Goal: Find specific fact: Find specific fact

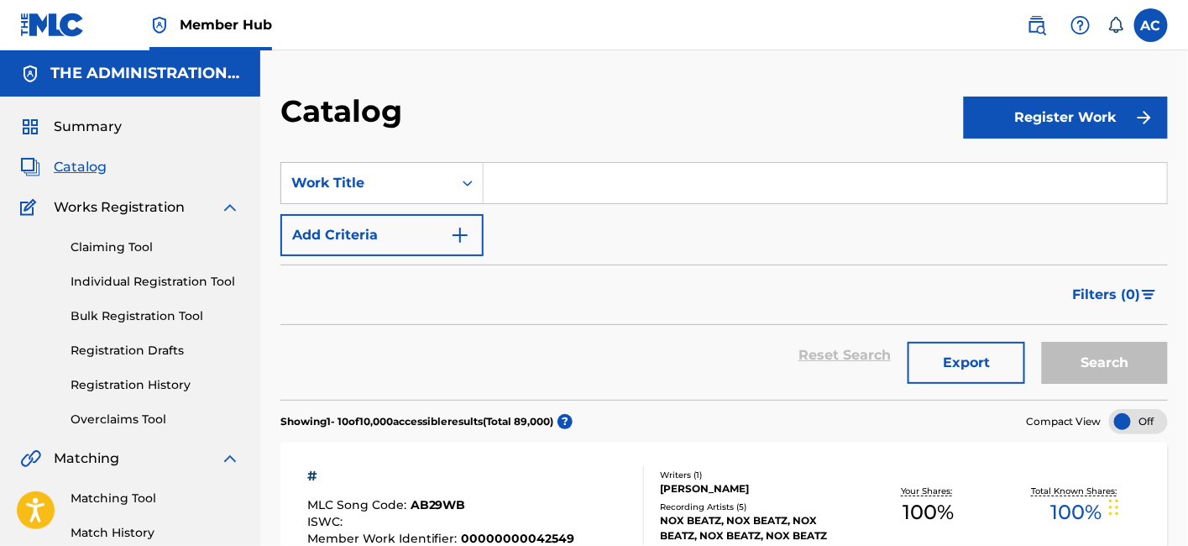
click at [86, 171] on span "Catalog" at bounding box center [80, 167] width 53 height 20
click at [475, 177] on icon "Search Form" at bounding box center [467, 183] width 17 height 17
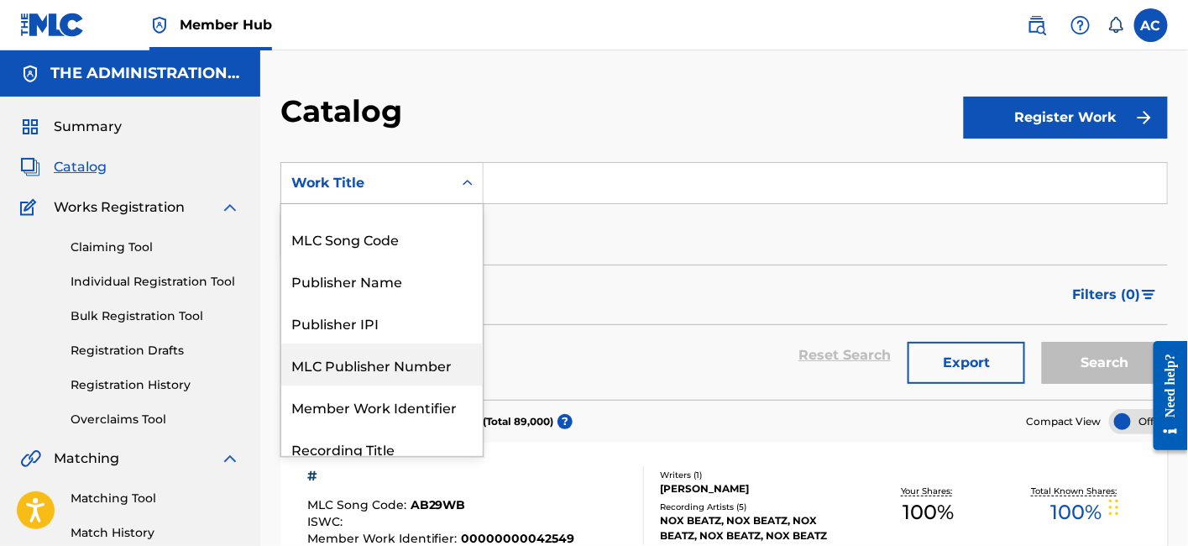
scroll to position [108, 0]
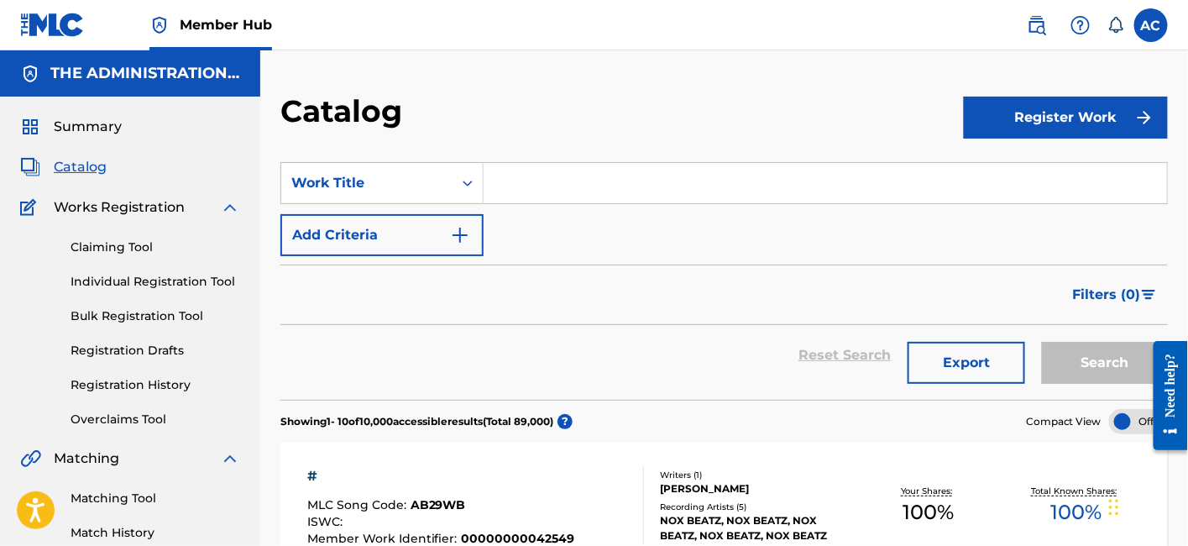
drag, startPoint x: 396, startPoint y: 243, endPoint x: 773, endPoint y: 160, distance: 386.0
click at [773, 160] on section "SearchWithCriteria9b774f18-4079-4262-b273-3506b97db937 Work Title Add Criteria …" at bounding box center [725, 271] width 888 height 258
click at [463, 186] on icon "Search Form" at bounding box center [467, 183] width 17 height 17
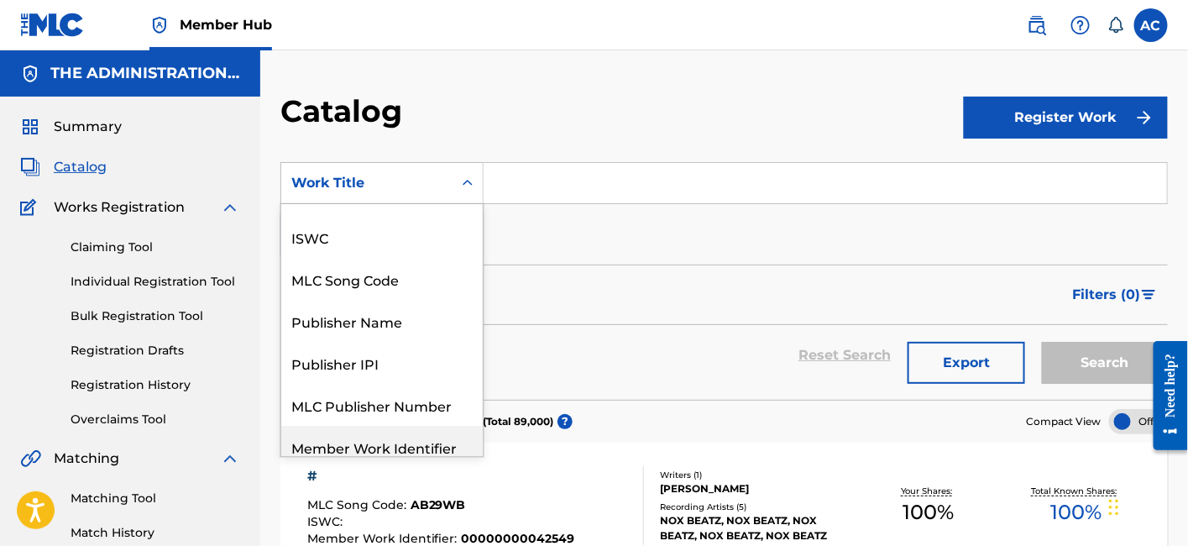
scroll to position [60, 0]
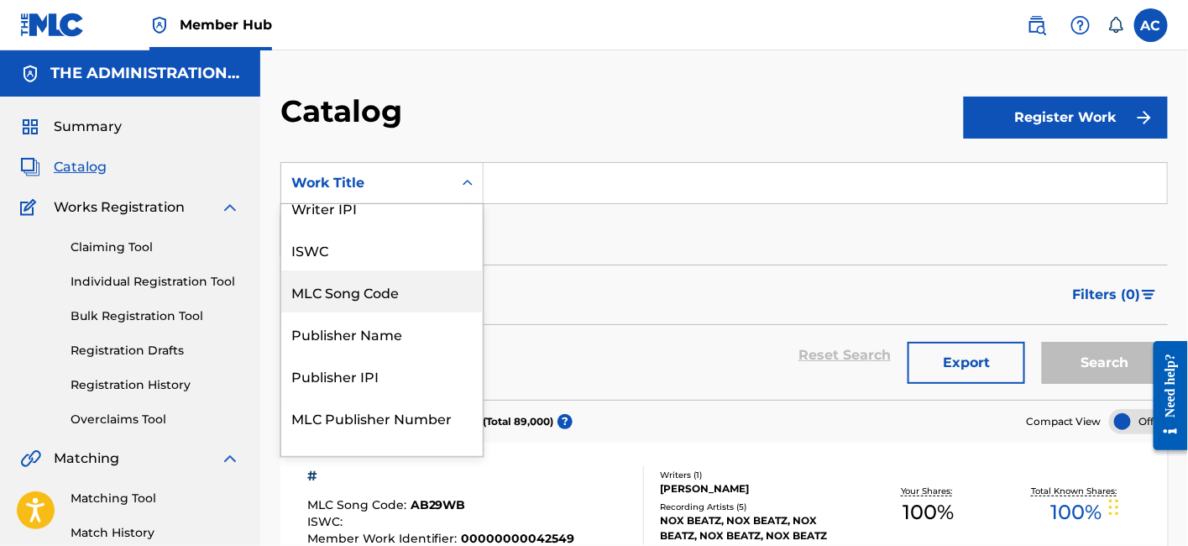
click at [390, 291] on div "MLC Song Code" at bounding box center [382, 291] width 202 height 42
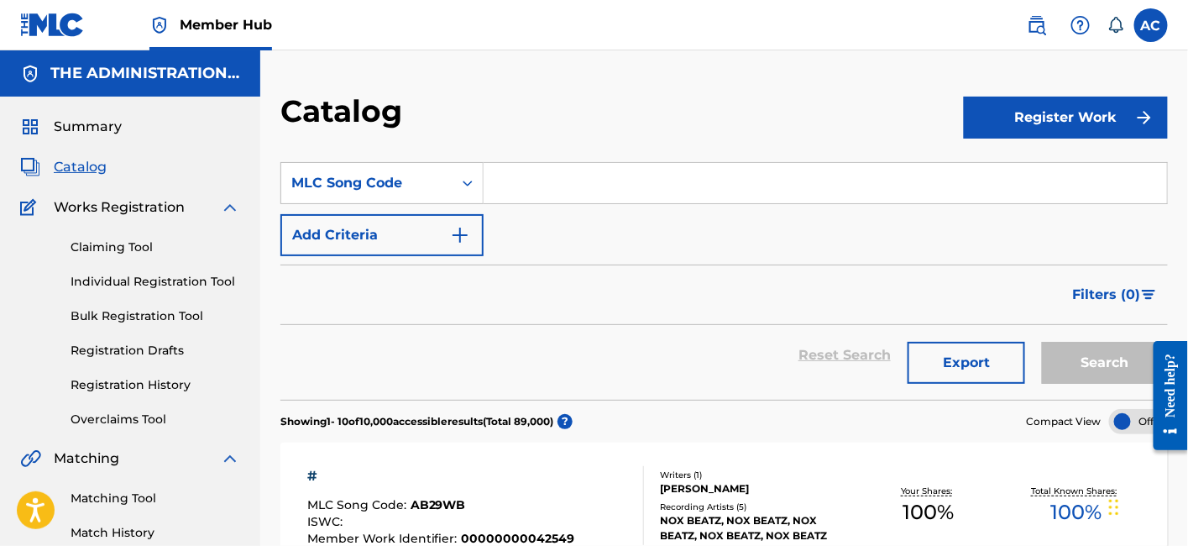
click at [532, 191] on input "Search Form" at bounding box center [826, 183] width 684 height 40
paste input "HP3Q9J"
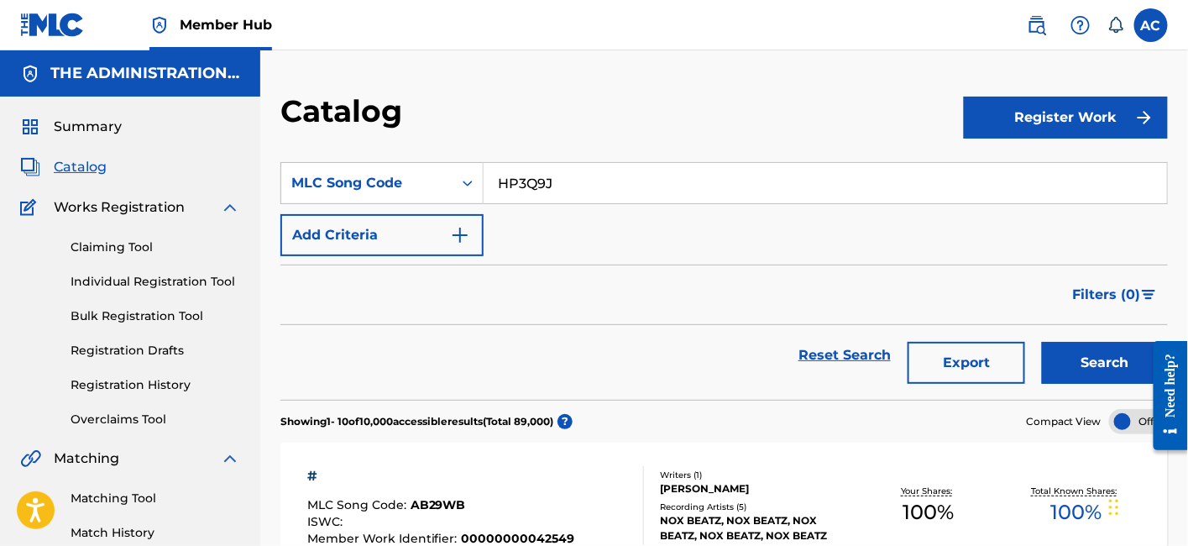
type input "HP3Q9J"
click at [1042, 342] on button "Search" at bounding box center [1105, 363] width 126 height 42
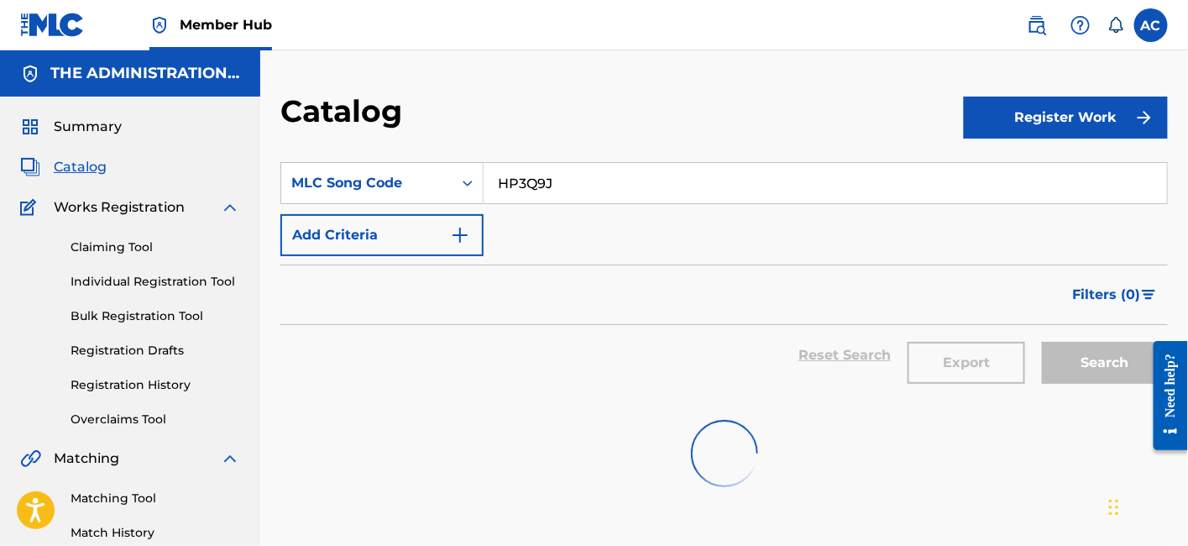
scroll to position [33, 0]
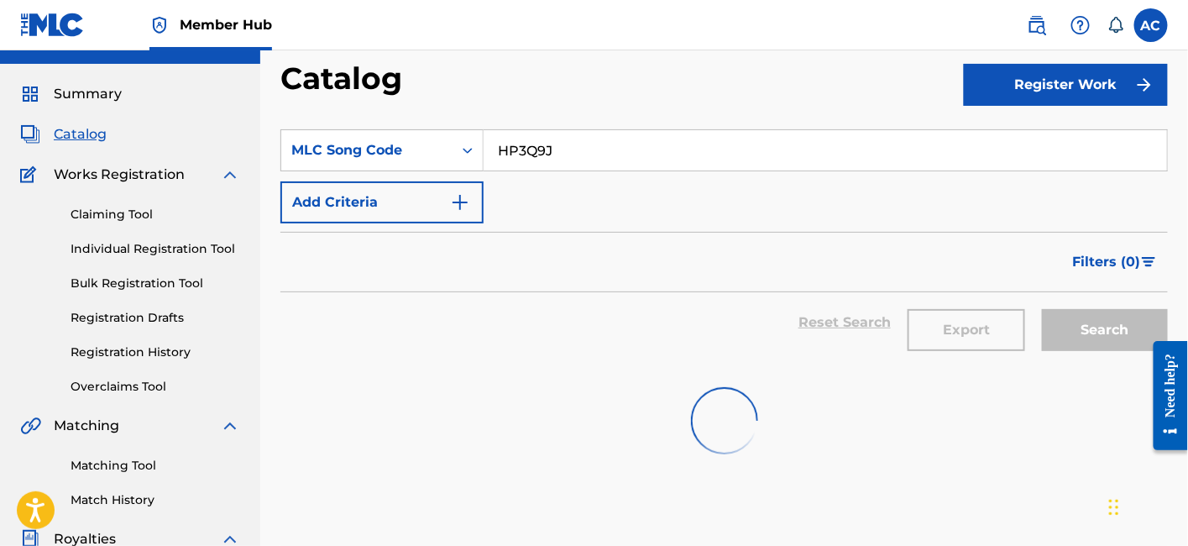
click at [628, 158] on input "HP3Q9J" at bounding box center [826, 150] width 684 height 40
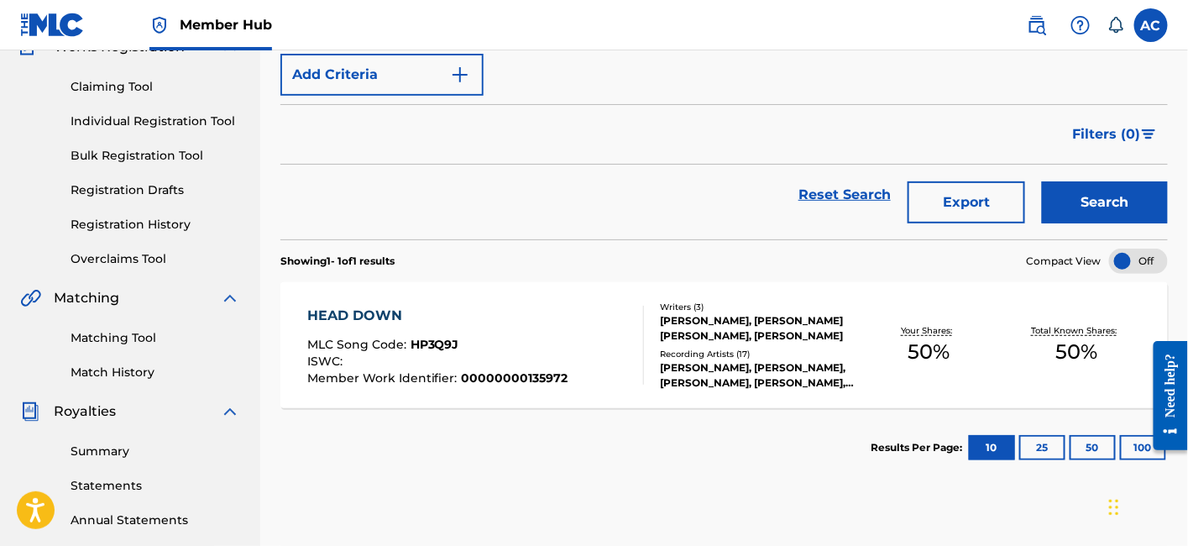
scroll to position [175, 0]
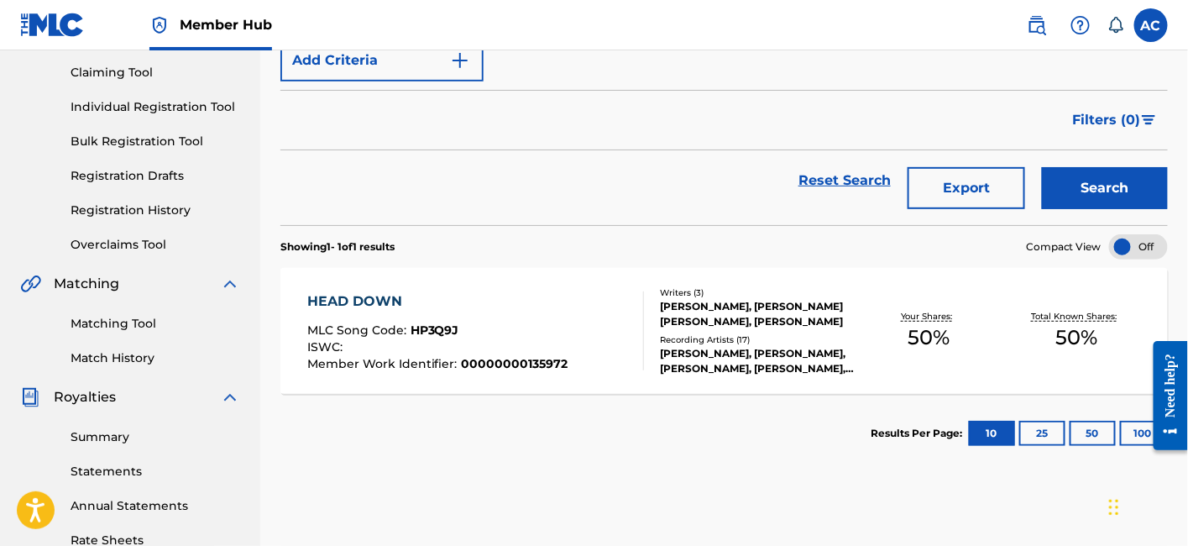
click at [588, 344] on div "HEAD DOWN MLC Song Code : HP3Q9J ISWC : Member Work Identifier : 00000000135972" at bounding box center [476, 330] width 338 height 79
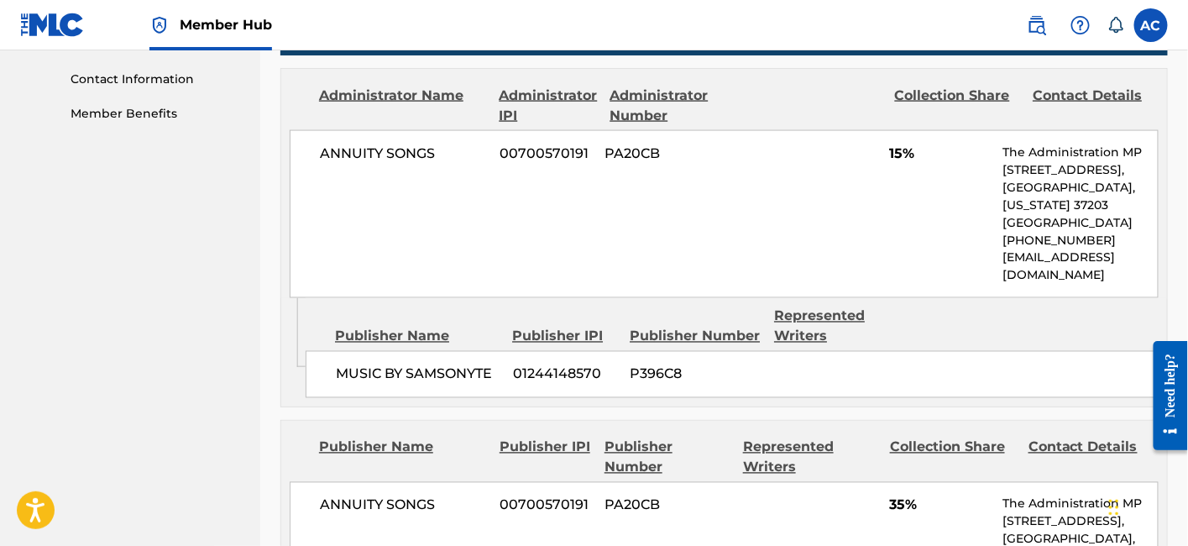
scroll to position [816, 0]
